Goal: Find specific page/section: Find specific page/section

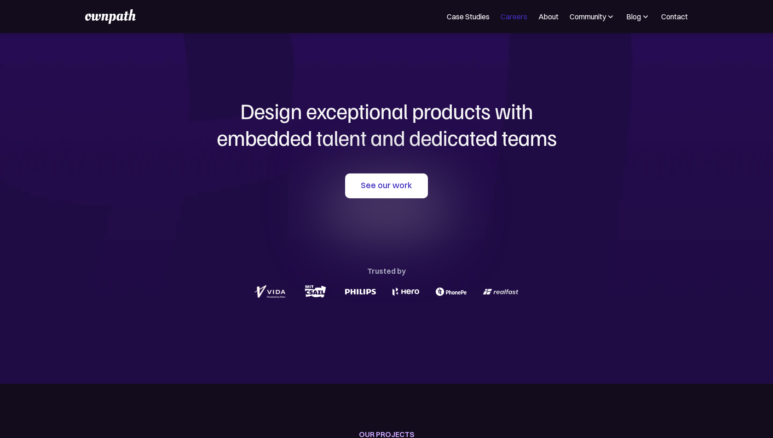
click at [513, 13] on link "Careers" at bounding box center [514, 16] width 27 height 11
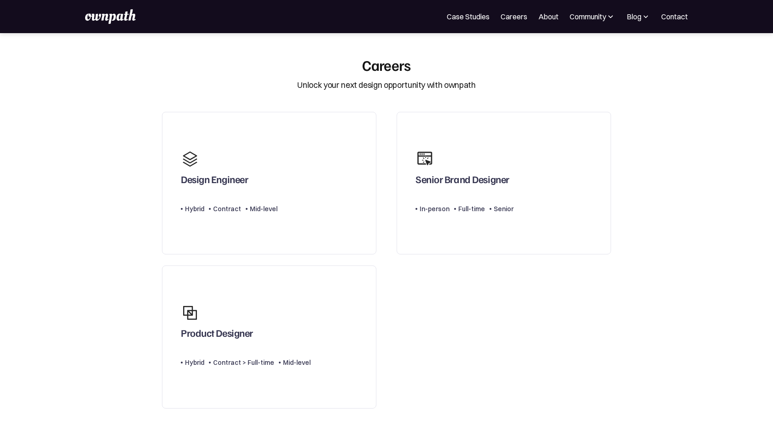
click at [118, 17] on img at bounding box center [110, 16] width 51 height 15
